Goal: Task Accomplishment & Management: Manage account settings

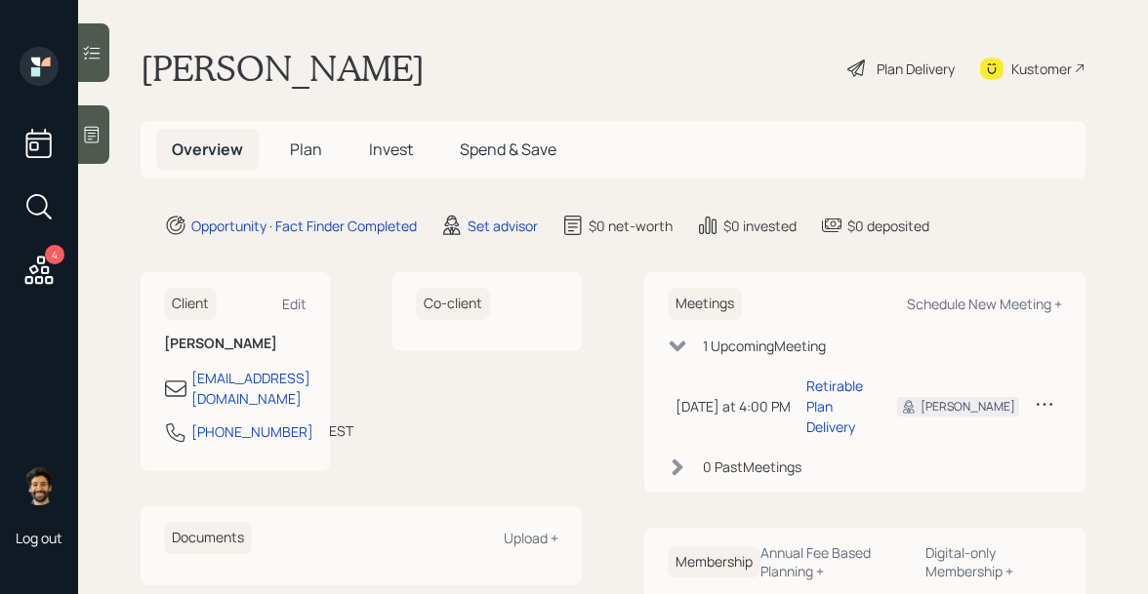
click at [1047, 396] on icon at bounding box center [1044, 404] width 20 height 20
click at [929, 455] on div "Cancel" at bounding box center [983, 460] width 141 height 19
